Goal: Transaction & Acquisition: Purchase product/service

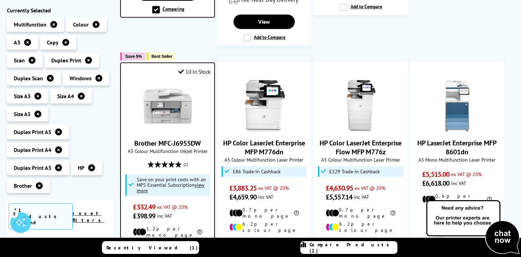
scroll to position [448, 0]
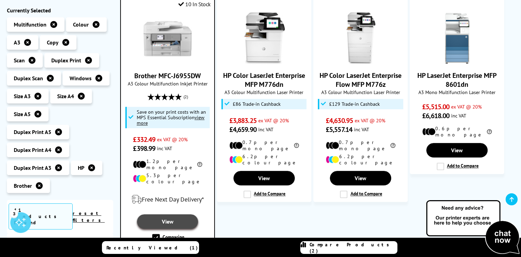
click at [180, 214] on link "View" at bounding box center [167, 221] width 61 height 14
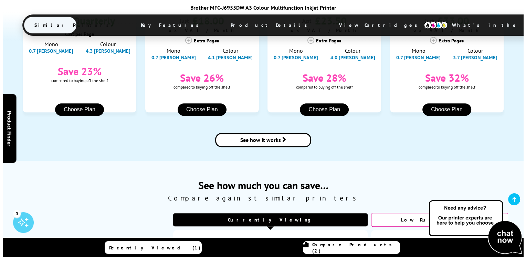
scroll to position [891, 0]
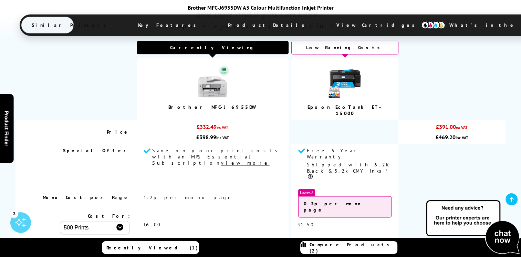
click at [346, 252] on link "Compare Products (2)" at bounding box center [348, 247] width 97 height 13
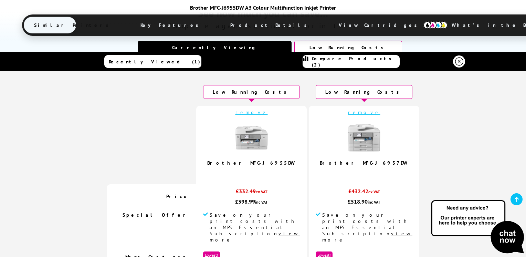
scroll to position [138, 0]
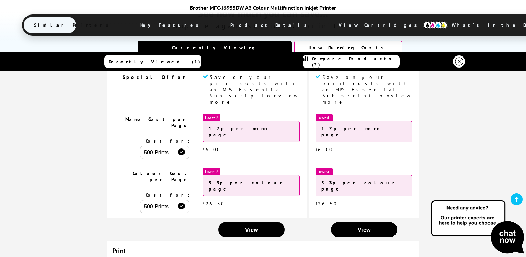
click at [357, 60] on span "Compare Products (2)" at bounding box center [355, 61] width 87 height 12
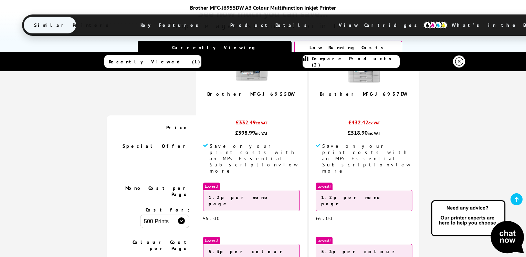
scroll to position [0, 0]
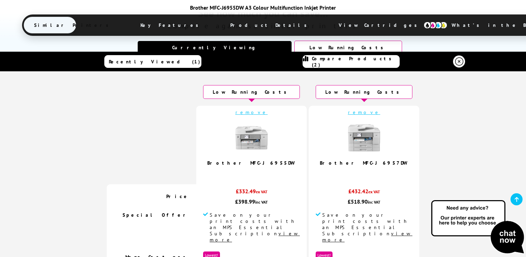
click at [269, 144] on img at bounding box center [251, 137] width 34 height 34
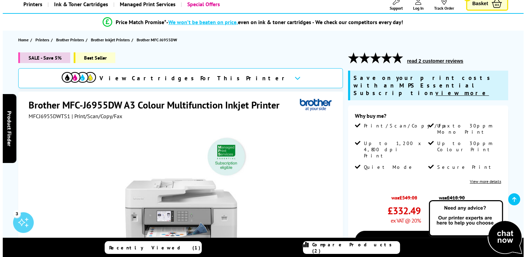
scroll to position [34, 0]
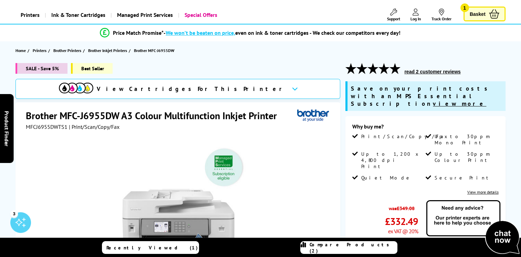
click at [364, 245] on span "Compare Products (2)" at bounding box center [352, 247] width 87 height 12
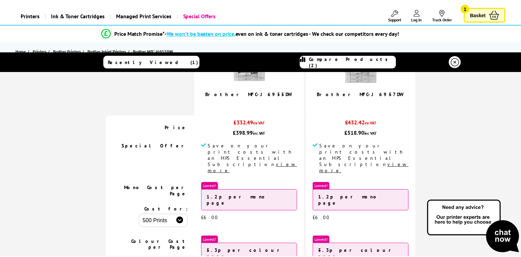
scroll to position [0, 0]
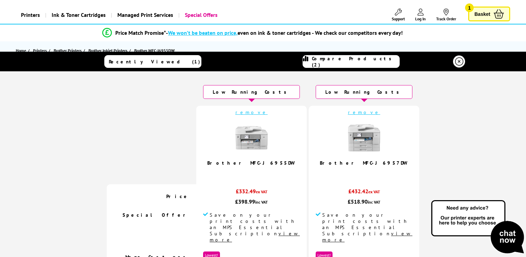
click at [457, 65] on icon at bounding box center [459, 61] width 8 height 8
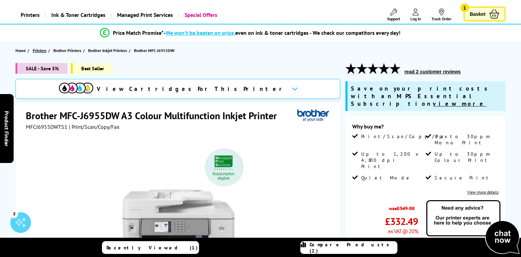
click at [41, 52] on span "Printers" at bounding box center [40, 50] width 14 height 7
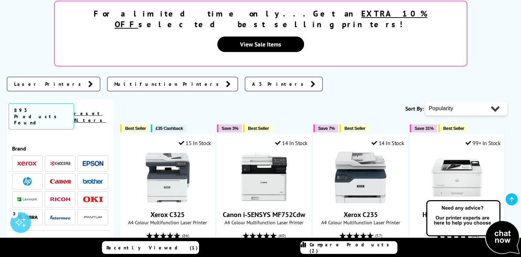
click at [23, 177] on img at bounding box center [27, 181] width 9 height 9
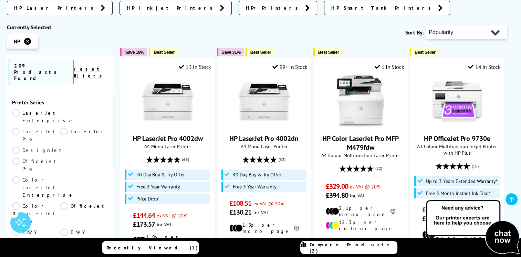
scroll to position [69, 0]
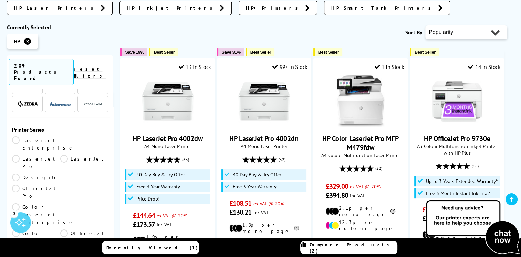
click at [17, 184] on link "OfficeJet Pro" at bounding box center [36, 191] width 48 height 15
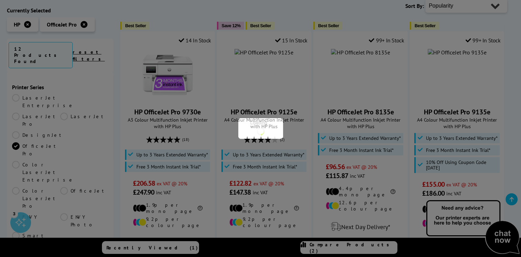
scroll to position [69, 0]
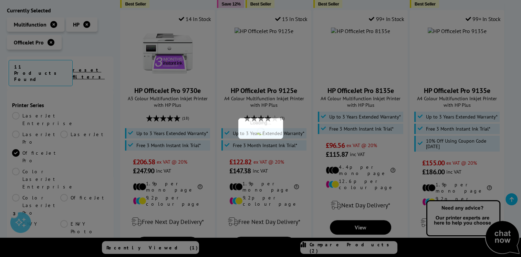
scroll to position [69, 0]
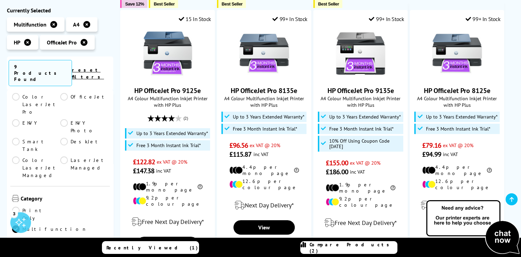
scroll to position [138, 0]
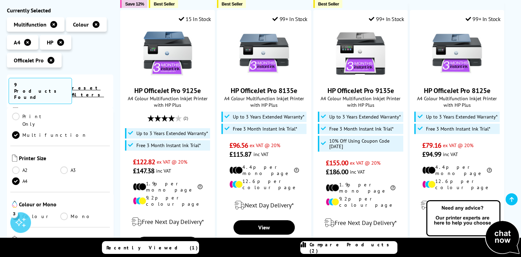
scroll to position [207, 0]
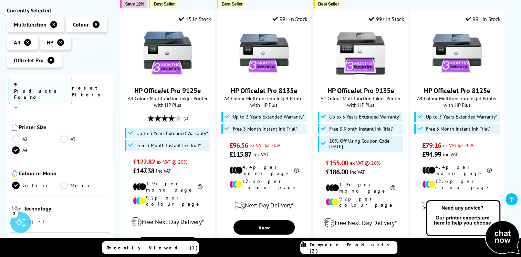
click at [17, 218] on link "Inkjet" at bounding box center [36, 222] width 48 height 8
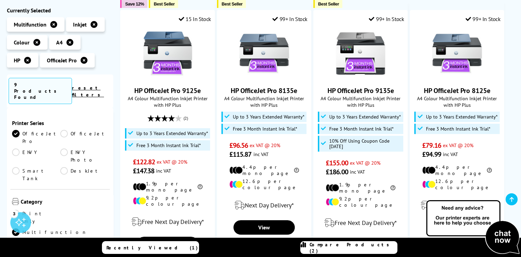
scroll to position [207, 0]
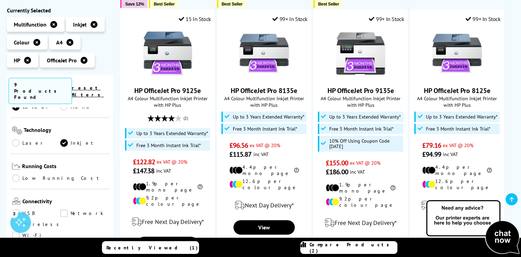
click at [14, 175] on link "Low Running Cost" at bounding box center [60, 179] width 96 height 8
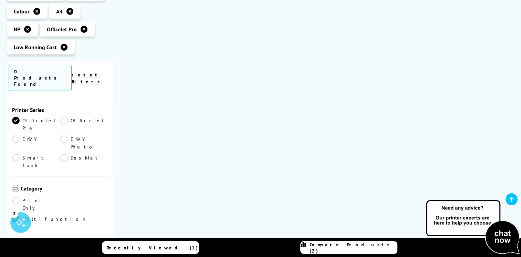
scroll to position [207, 0]
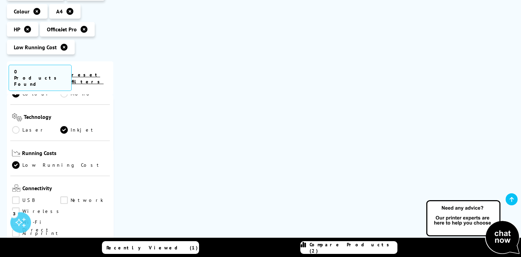
click at [14, 196] on link "USB" at bounding box center [36, 200] width 48 height 8
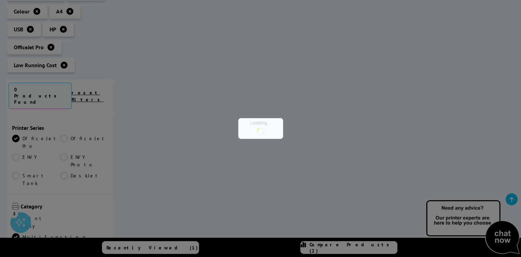
scroll to position [207, 0]
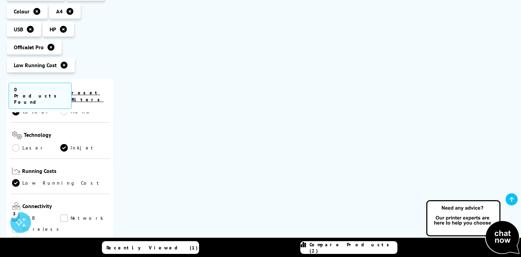
click at [15, 225] on link "Wireless" at bounding box center [37, 229] width 51 height 8
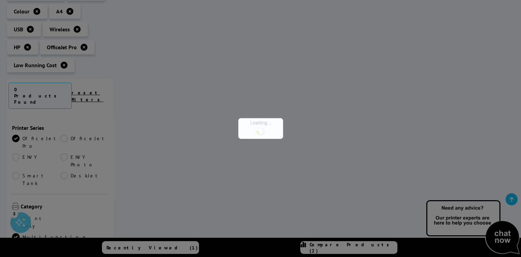
scroll to position [207, 0]
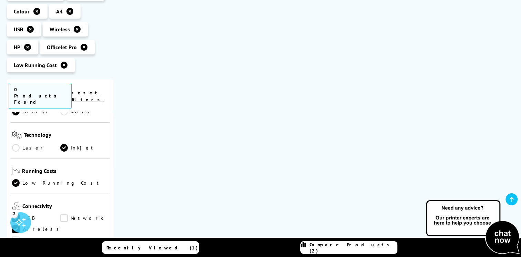
click at [63, 214] on link "Network" at bounding box center [84, 218] width 48 height 8
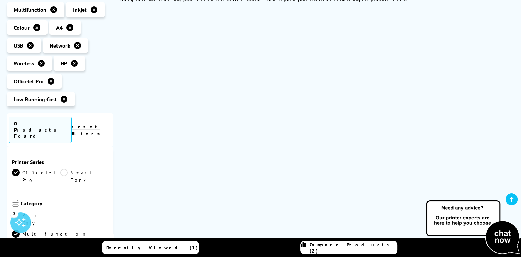
scroll to position [207, 0]
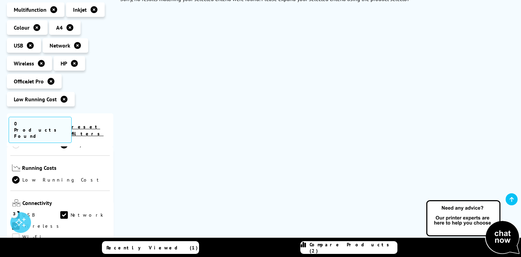
click at [60, 233] on link "Wi-Fi Direct" at bounding box center [36, 237] width 48 height 8
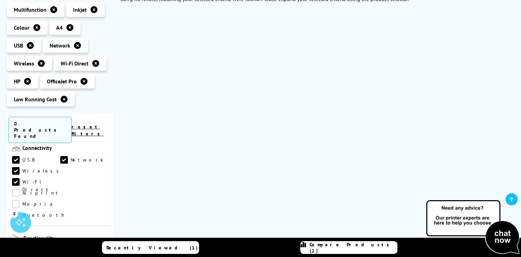
scroll to position [275, 0]
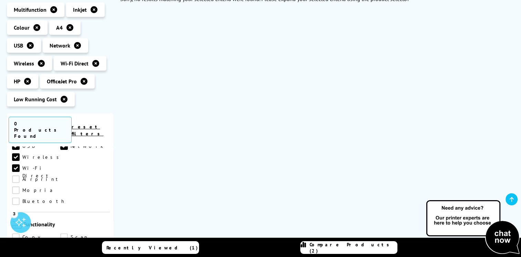
click at [19, 233] on link "Copy" at bounding box center [36, 237] width 48 height 8
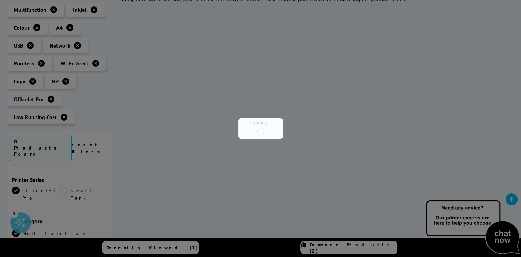
scroll to position [275, 0]
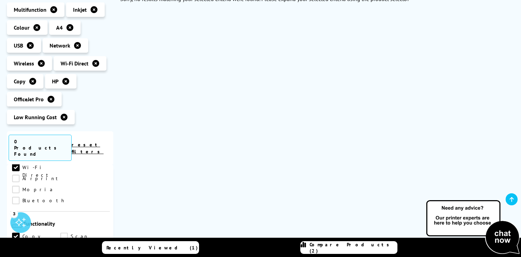
click at [17, 243] on link "Fax" at bounding box center [36, 247] width 48 height 8
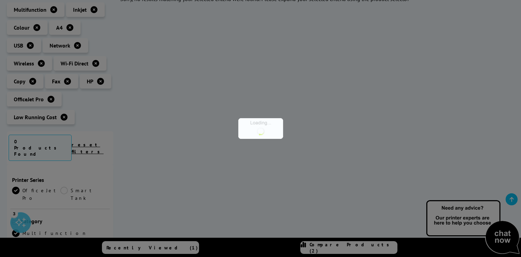
scroll to position [275, 0]
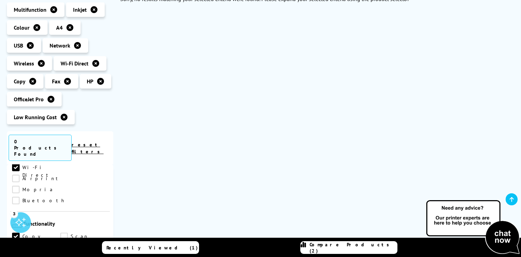
click at [66, 232] on link "Scan" at bounding box center [84, 236] width 48 height 8
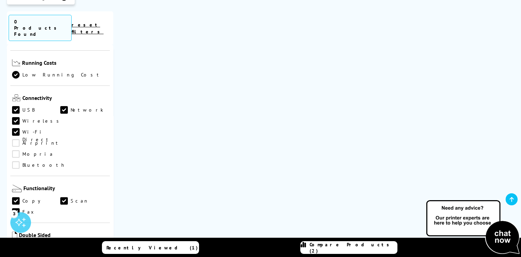
scroll to position [172, 0]
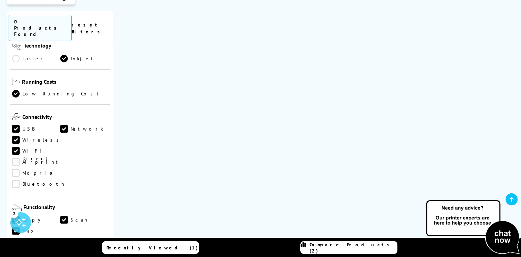
click at [15, 90] on link "Low Running Cost" at bounding box center [60, 94] width 96 height 8
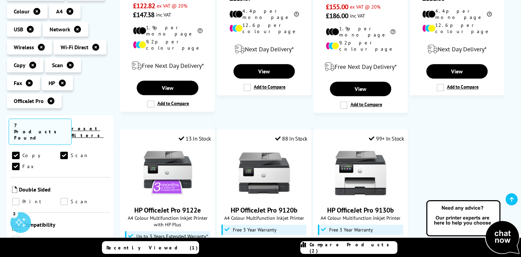
scroll to position [344, 0]
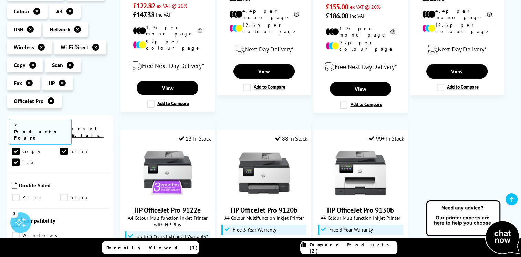
click at [18, 193] on link "Print" at bounding box center [36, 197] width 48 height 8
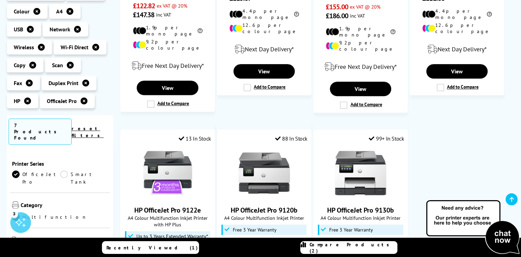
scroll to position [344, 0]
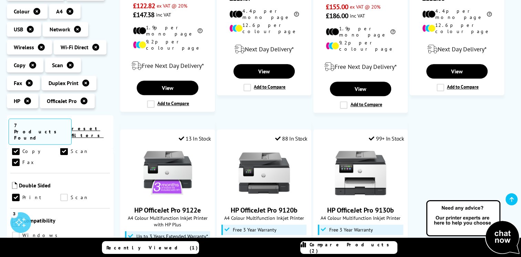
drag, startPoint x: 62, startPoint y: 151, endPoint x: 53, endPoint y: 156, distance: 10.5
click at [61, 193] on link "Scan" at bounding box center [84, 197] width 48 height 8
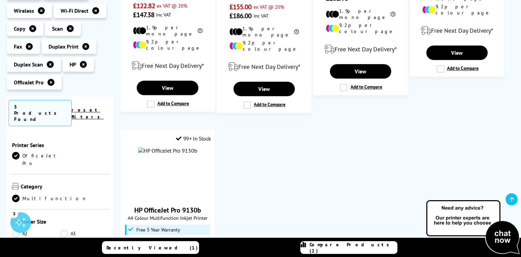
scroll to position [344, 0]
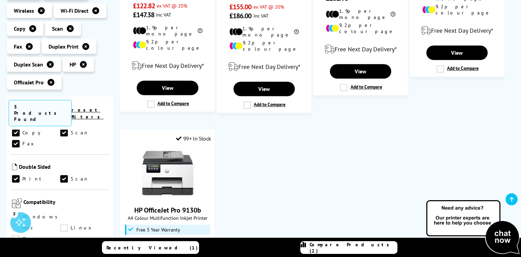
click at [17, 213] on link "Windows" at bounding box center [36, 217] width 49 height 8
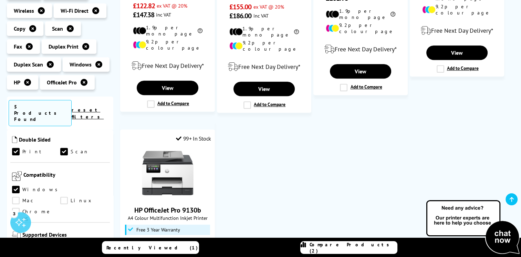
scroll to position [413, 0]
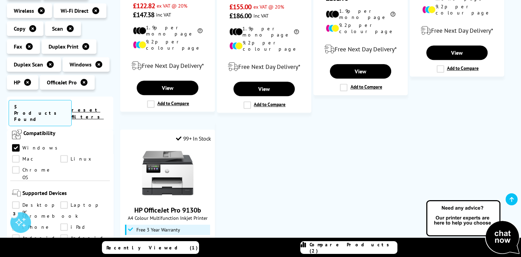
click at [18, 201] on link "Desktop PC" at bounding box center [36, 205] width 48 height 8
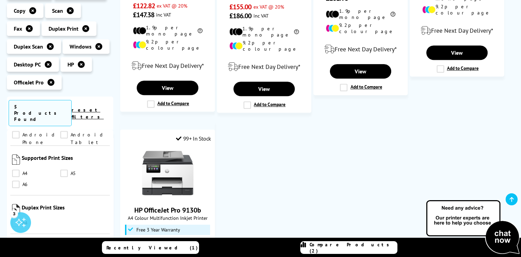
scroll to position [482, 0]
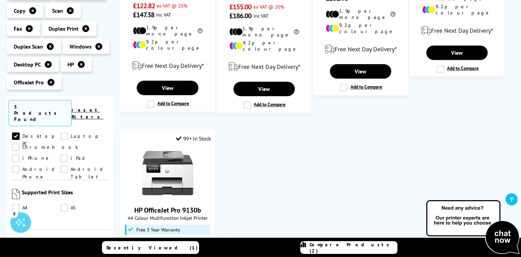
click at [17, 204] on link "A4" at bounding box center [36, 208] width 48 height 8
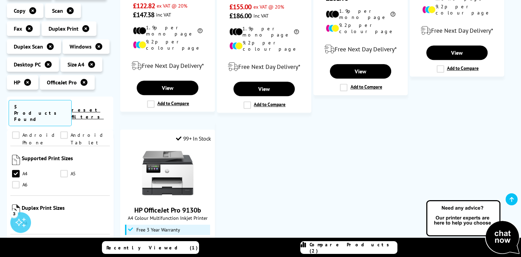
scroll to position [516, 0]
click at [16, 219] on link "A4" at bounding box center [36, 223] width 48 height 8
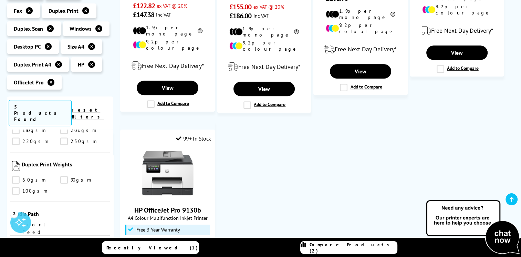
click at [16, 221] on link "Front Feed" at bounding box center [36, 225] width 48 height 8
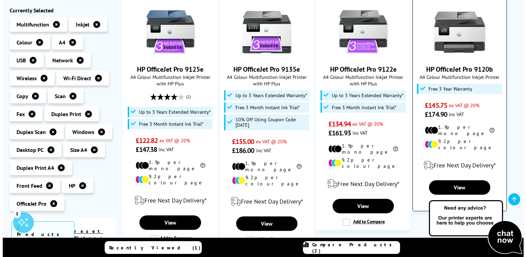
scroll to position [207, 0]
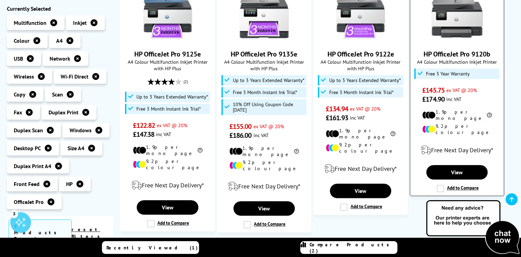
click at [441, 184] on label "Add to Compare" at bounding box center [457, 188] width 42 height 8
click at [0, 0] on input "Add to Compare" at bounding box center [0, 0] width 0 height 0
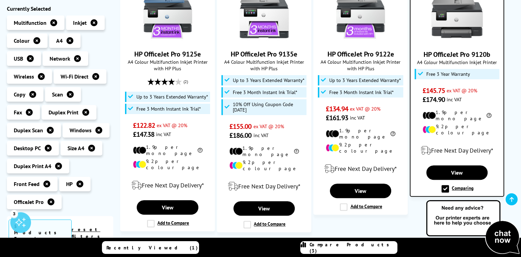
click at [360, 243] on link "Compare Products (3)" at bounding box center [348, 247] width 97 height 13
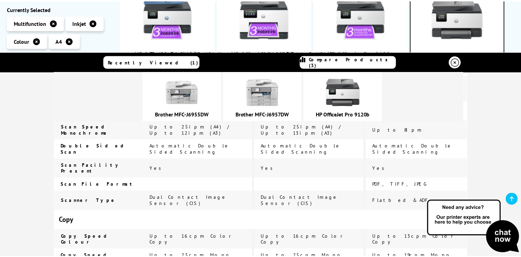
scroll to position [324, 0]
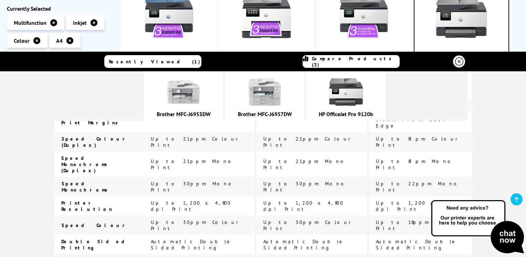
click at [457, 63] on icon at bounding box center [459, 61] width 8 height 8
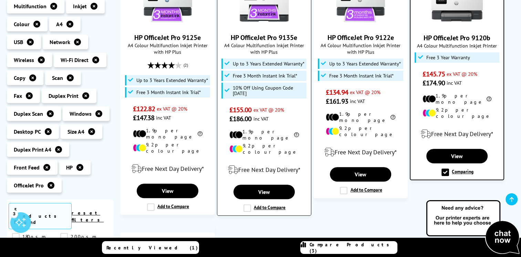
scroll to position [241, 0]
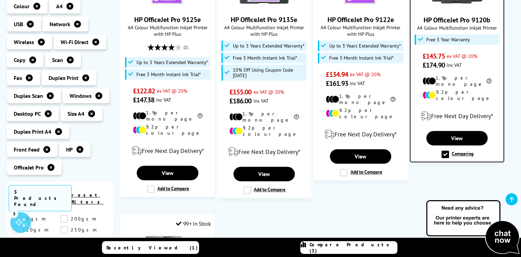
click at [445, 150] on label "Comparing" at bounding box center [457, 154] width 32 height 8
click at [0, 0] on input "Comparing" at bounding box center [0, 0] width 0 height 0
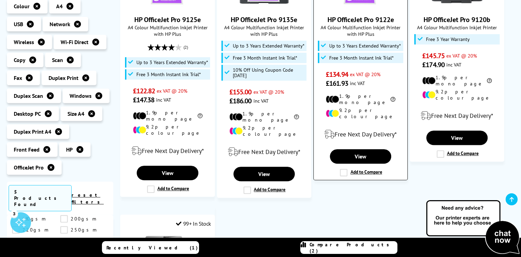
click at [344, 169] on label "Add to Compare" at bounding box center [361, 173] width 42 height 8
click at [0, 0] on input "Add to Compare" at bounding box center [0, 0] width 0 height 0
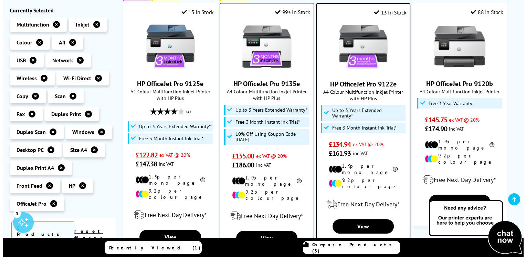
scroll to position [207, 0]
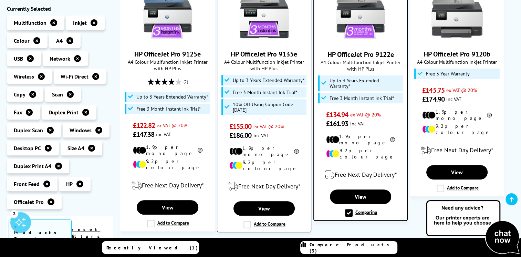
click at [248, 221] on label "Add to Compare" at bounding box center [264, 225] width 42 height 8
click at [0, 0] on input "Add to Compare" at bounding box center [0, 0] width 0 height 0
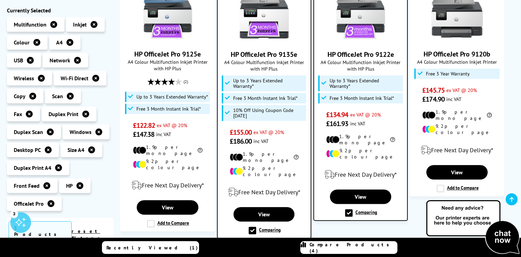
click at [335, 251] on link "Compare Products (4)" at bounding box center [348, 247] width 97 height 13
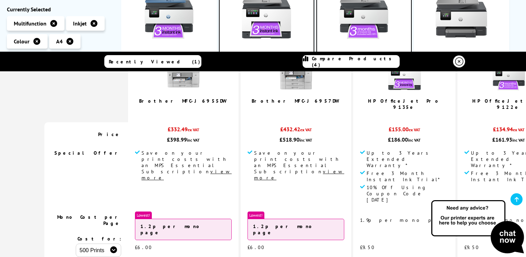
scroll to position [0, 0]
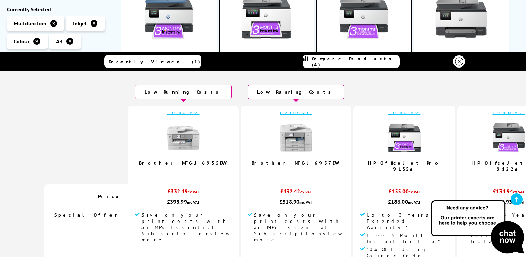
click at [388, 114] on link "remove" at bounding box center [404, 112] width 32 height 6
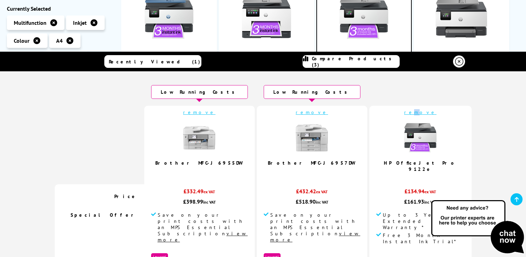
drag, startPoint x: 346, startPoint y: 114, endPoint x: 383, endPoint y: 112, distance: 37.9
click at [404, 111] on link "remove" at bounding box center [420, 112] width 32 height 6
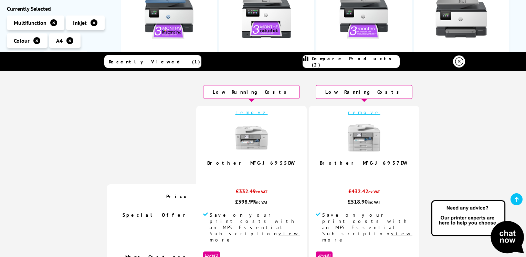
click at [348, 114] on link "remove" at bounding box center [364, 112] width 32 height 6
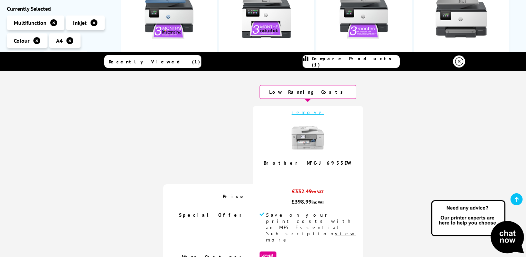
click at [313, 131] on img at bounding box center [308, 137] width 34 height 34
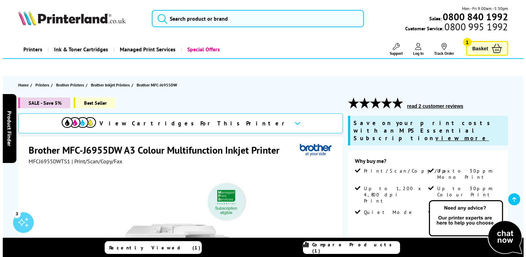
scroll to position [103, 0]
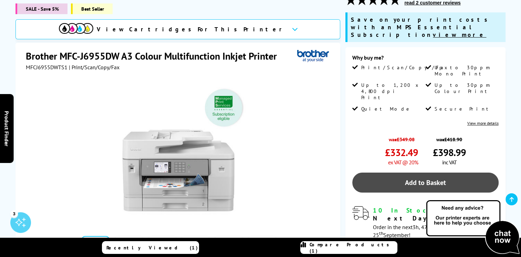
click at [410, 172] on link "Add to Basket" at bounding box center [425, 182] width 146 height 20
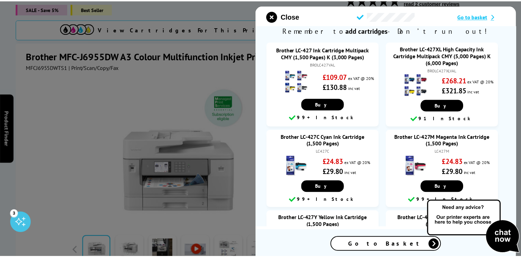
scroll to position [0, 0]
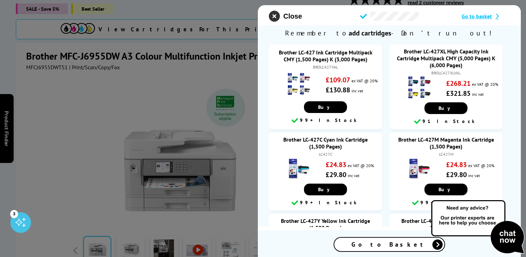
click at [272, 14] on icon "close modal" at bounding box center [274, 16] width 11 height 11
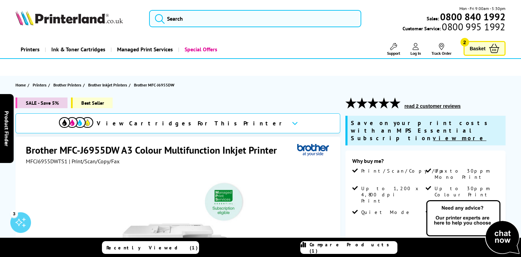
click at [473, 44] on link "Basket 2" at bounding box center [484, 48] width 42 height 15
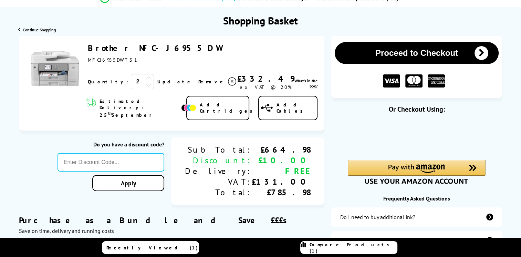
click at [146, 89] on div at bounding box center [149, 85] width 6 height 8
click at [308, 85] on span "What's in the box?" at bounding box center [305, 83] width 23 height 10
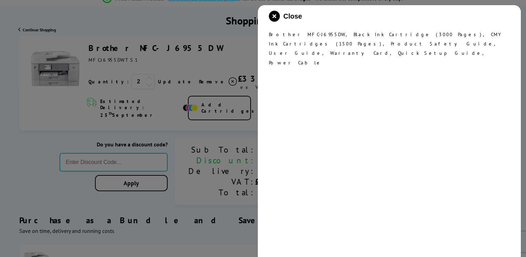
click at [277, 14] on icon "close modal" at bounding box center [274, 16] width 11 height 11
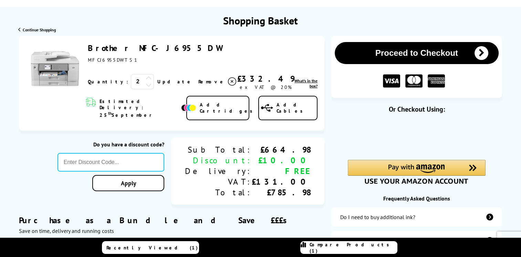
click at [273, 103] on icon at bounding box center [267, 108] width 12 height 10
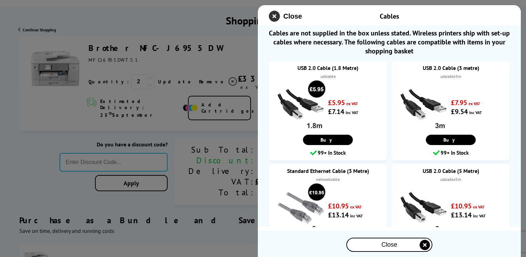
click at [279, 16] on icon "close modal" at bounding box center [274, 16] width 11 height 11
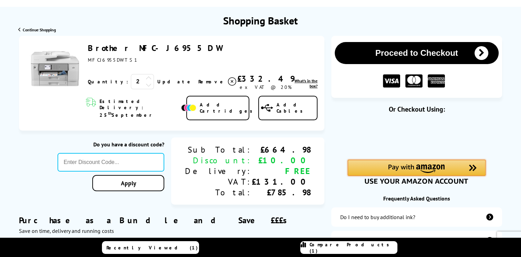
click at [397, 167] on img "Amazon Pay - Use your Amazon account" at bounding box center [416, 168] width 56 height 9
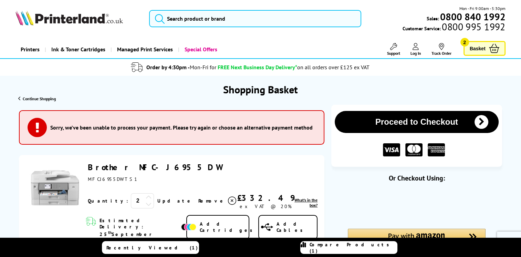
click at [476, 47] on span "Basket" at bounding box center [477, 48] width 16 height 9
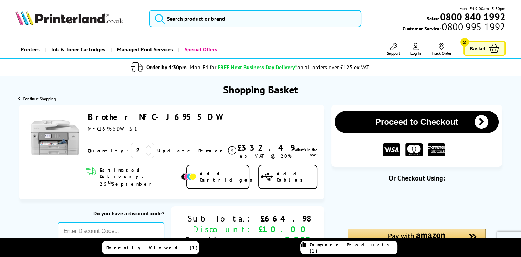
click at [146, 156] on icon at bounding box center [149, 153] width 6 height 6
type input "666"
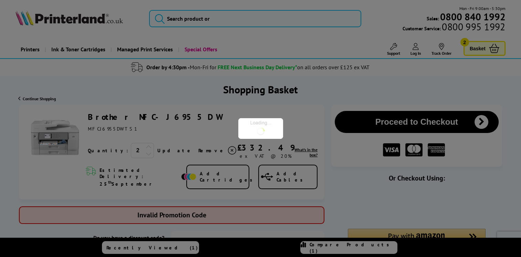
type input "5FOR50"
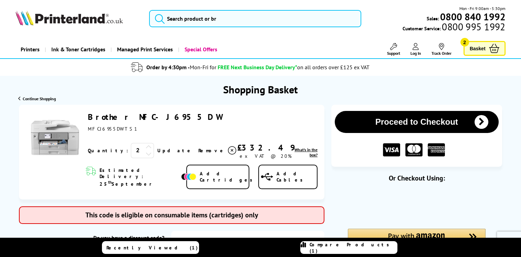
type input "666"
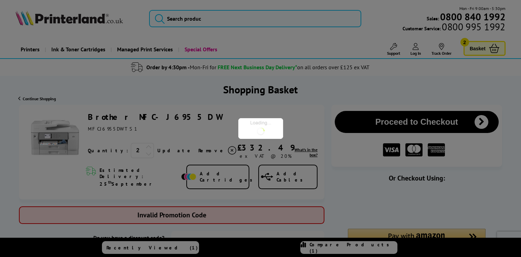
type input "STORY10"
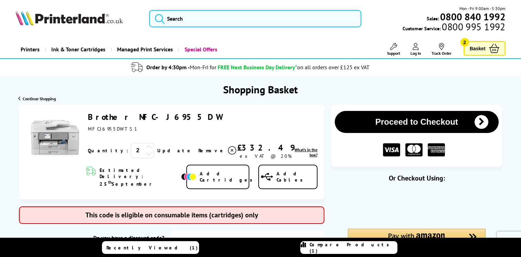
type input "666"
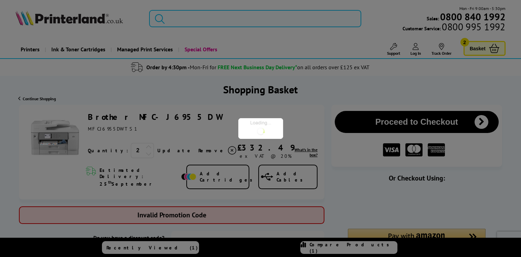
type input "FRPER10"
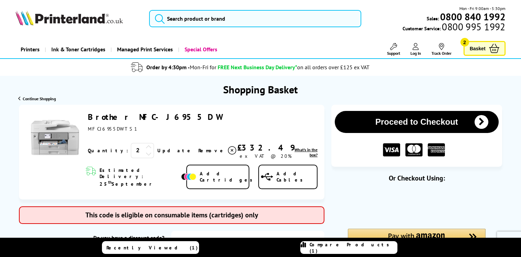
type input "666"
type input "MVC10"
type input "666"
type input "TEET10"
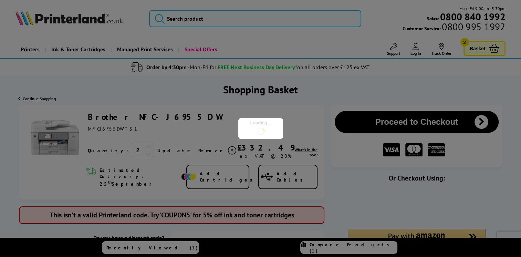
type input "666"
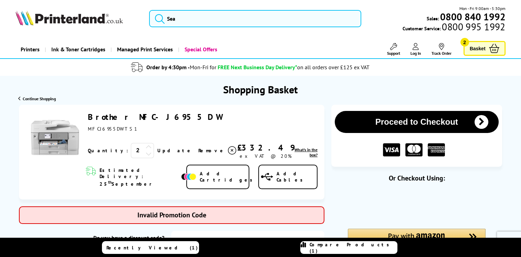
type input "Q2CL75"
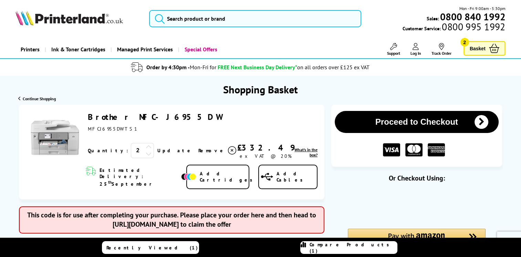
type input "666"
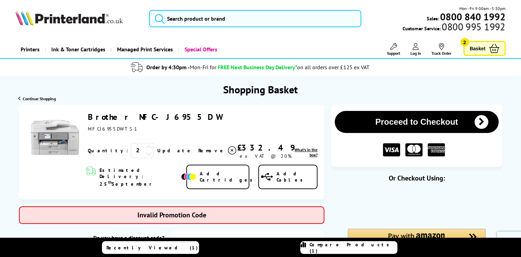
type input "FLEXB"
type input "666"
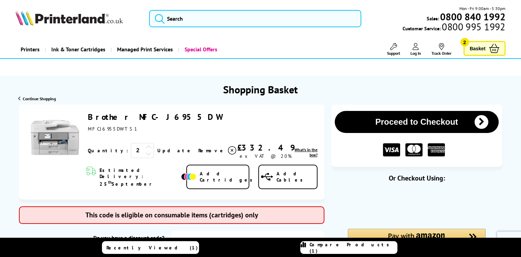
type input "SAVE10"
click at [146, 157] on icon at bounding box center [149, 153] width 6 height 6
click at [157, 152] on link "Update" at bounding box center [174, 150] width 35 height 6
click at [157, 149] on link "Update" at bounding box center [174, 150] width 35 height 6
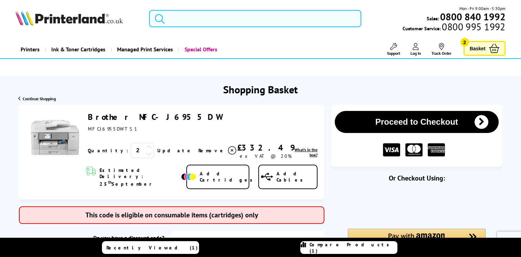
click at [157, 149] on link "Update" at bounding box center [174, 150] width 35 height 6
click at [478, 51] on span "Basket" at bounding box center [477, 48] width 16 height 9
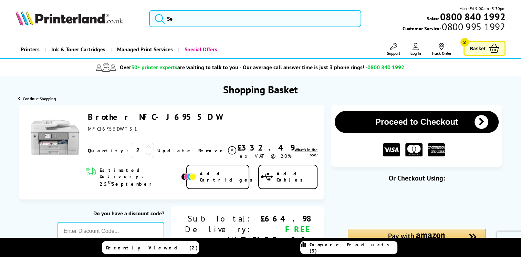
click at [228, 150] on icon at bounding box center [232, 150] width 8 height 8
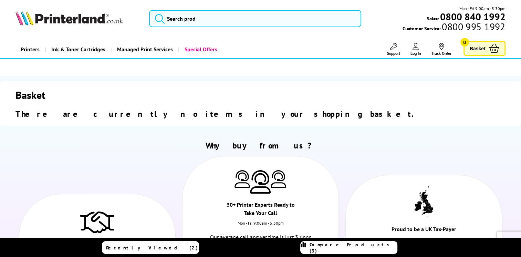
click at [360, 248] on span "Compare Products (3)" at bounding box center [352, 247] width 87 height 12
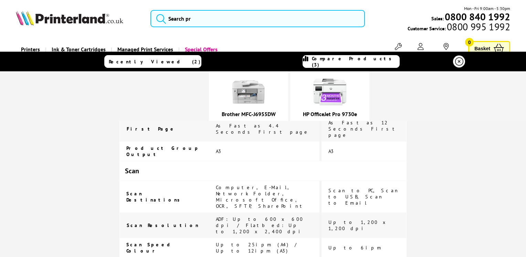
scroll to position [310, 0]
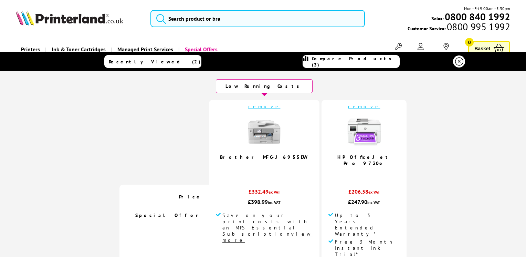
scroll to position [0, 0]
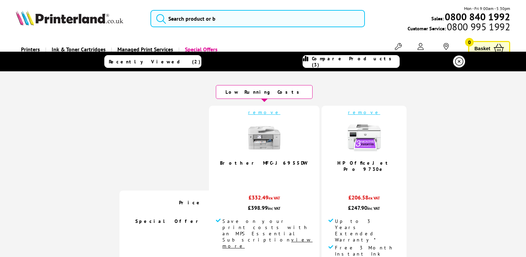
click at [269, 153] on img at bounding box center [264, 137] width 34 height 34
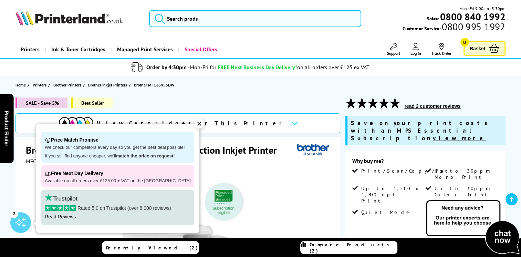
scroll to position [103, 0]
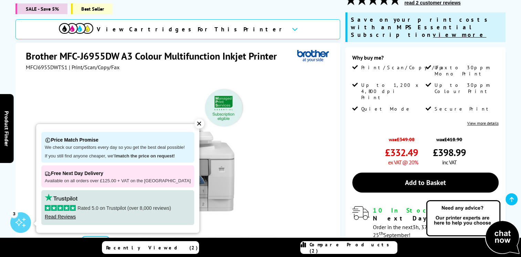
click at [194, 124] on div "✕" at bounding box center [199, 124] width 10 height 10
